Goal: Task Accomplishment & Management: Use online tool/utility

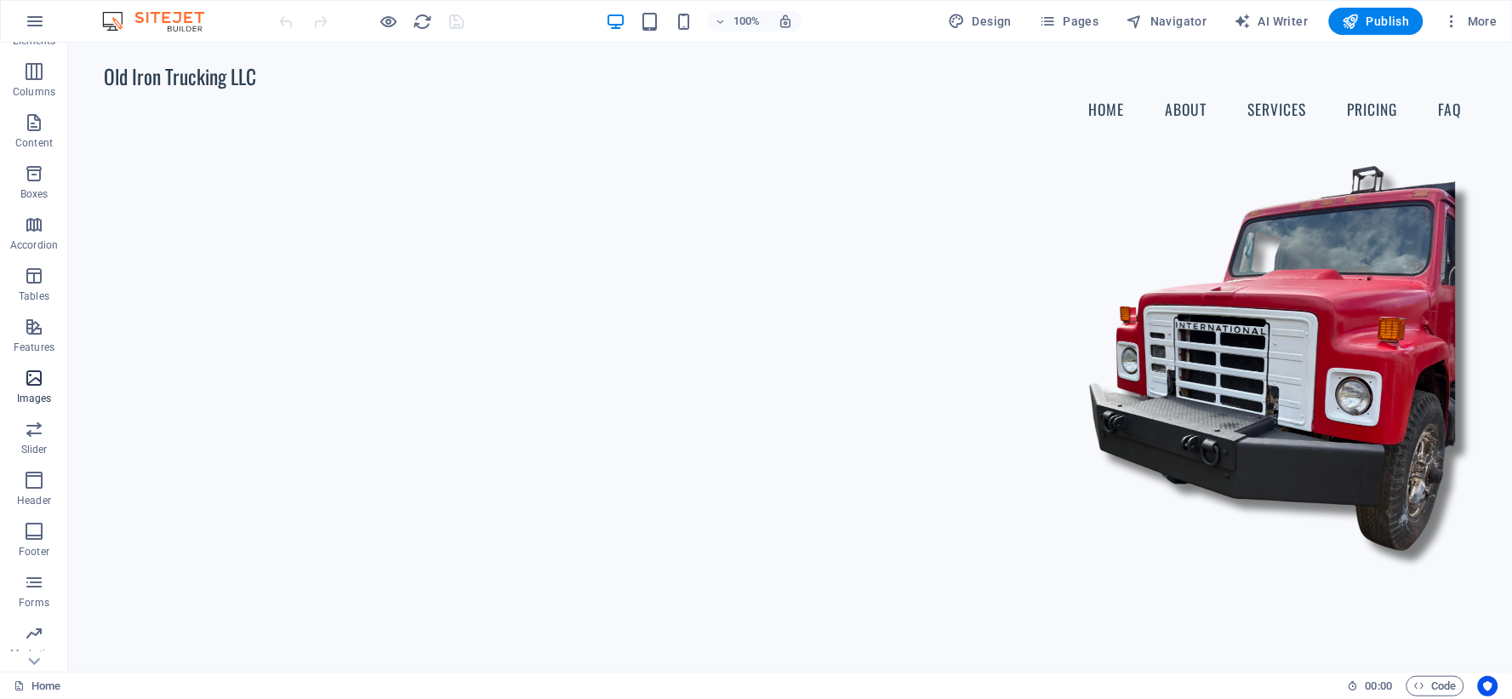
scroll to position [137, 0]
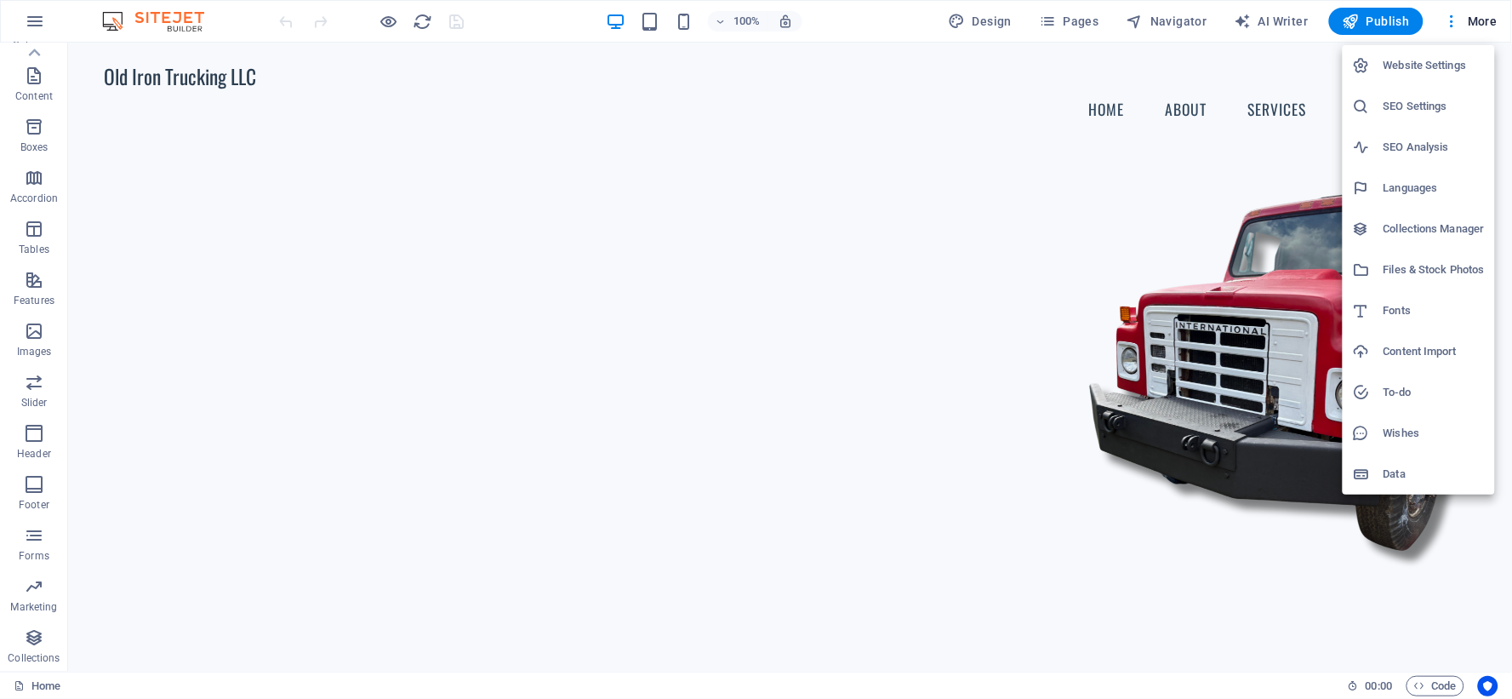
click at [1410, 270] on h6 "Files & Stock Photos" at bounding box center [1433, 269] width 101 height 20
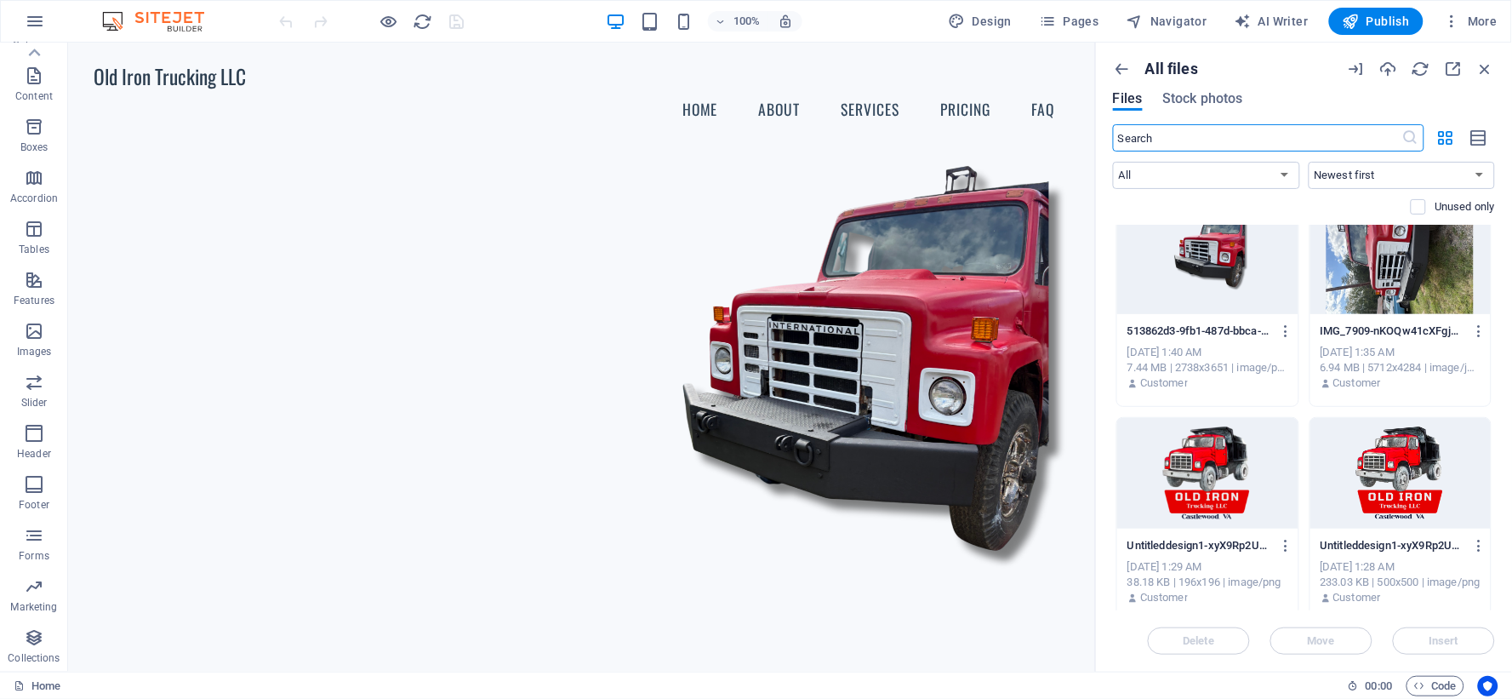
scroll to position [32, 0]
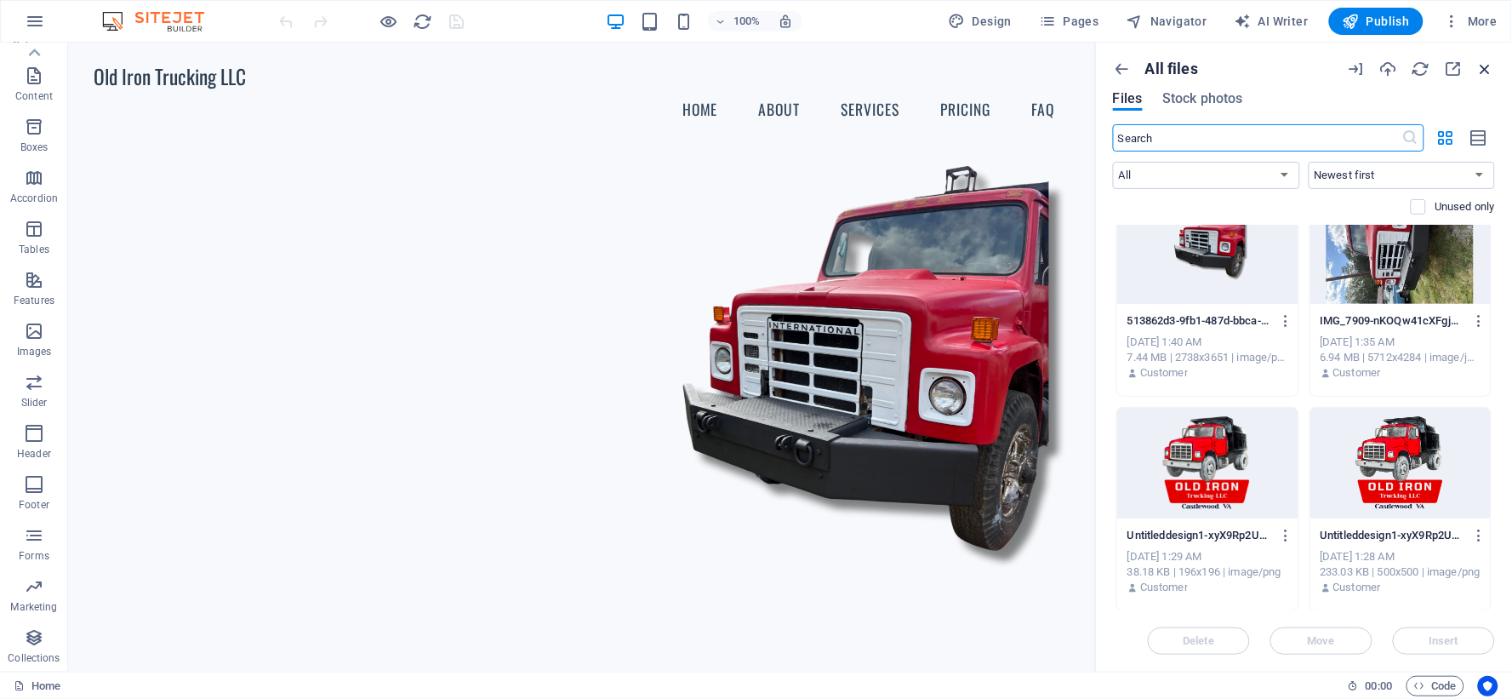
click at [1485, 71] on icon "button" at bounding box center [1485, 69] width 19 height 19
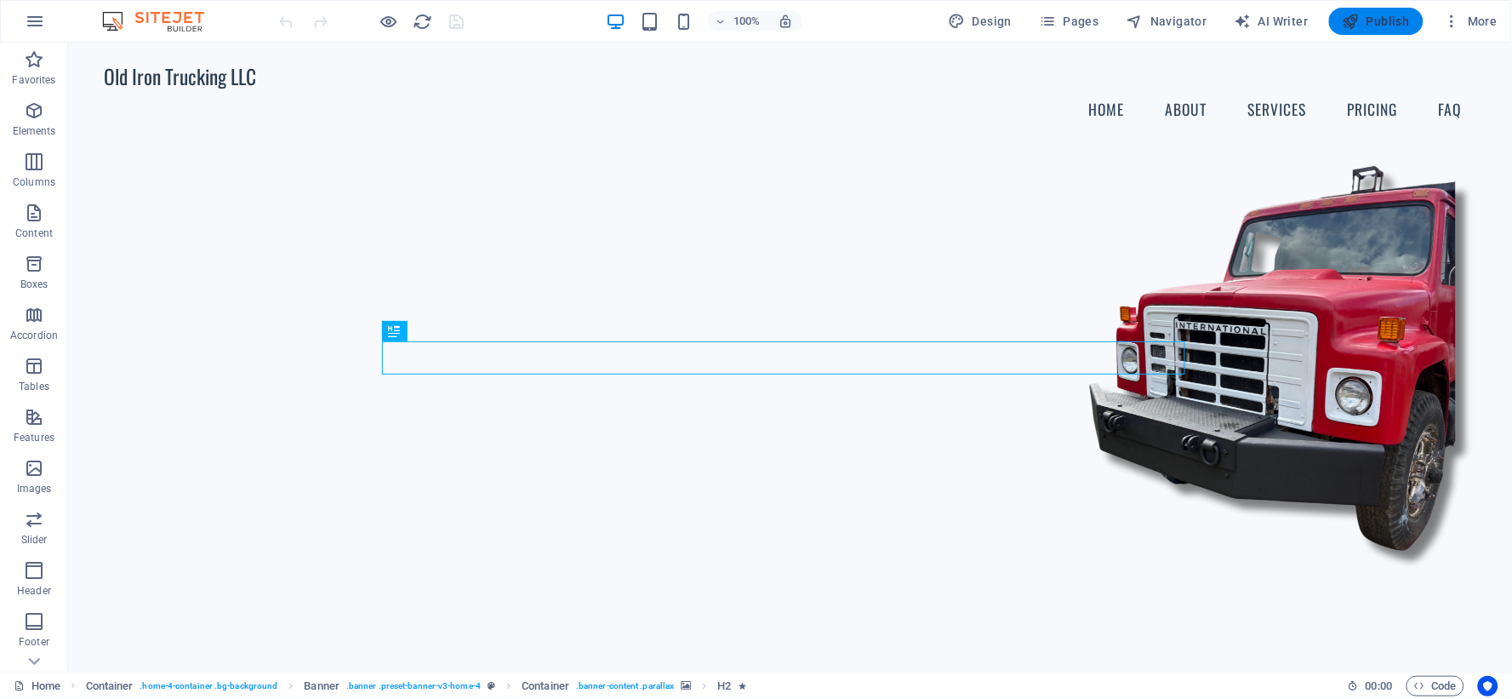
click at [1381, 20] on span "Publish" at bounding box center [1376, 21] width 67 height 17
